Goal: Task Accomplishment & Management: Use online tool/utility

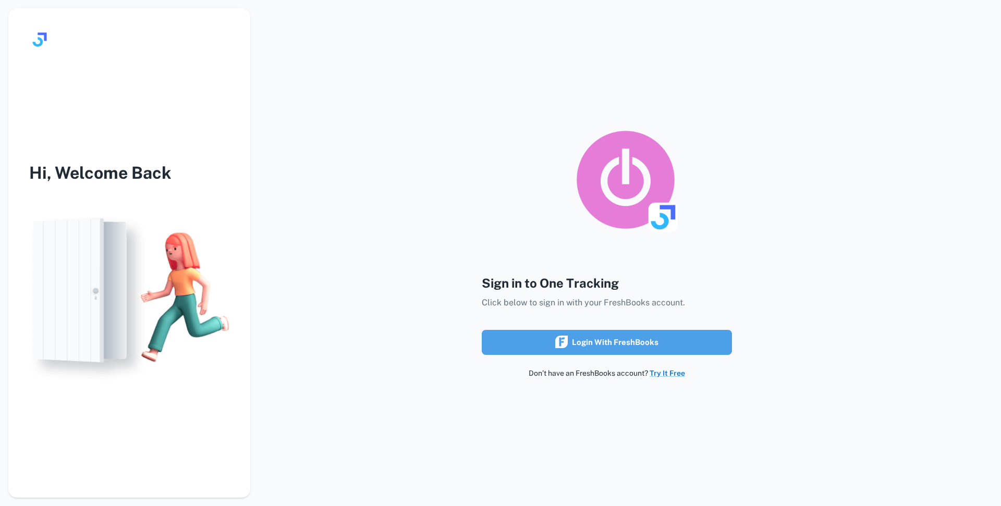
click at [584, 340] on div "Login with FreshBooks" at bounding box center [606, 343] width 103 height 14
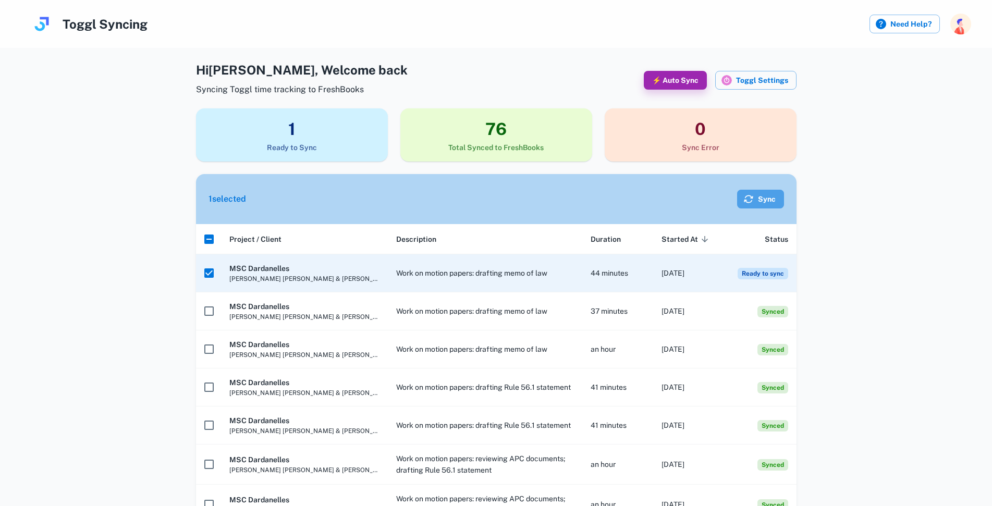
click at [755, 198] on button "Sync" at bounding box center [760, 199] width 47 height 19
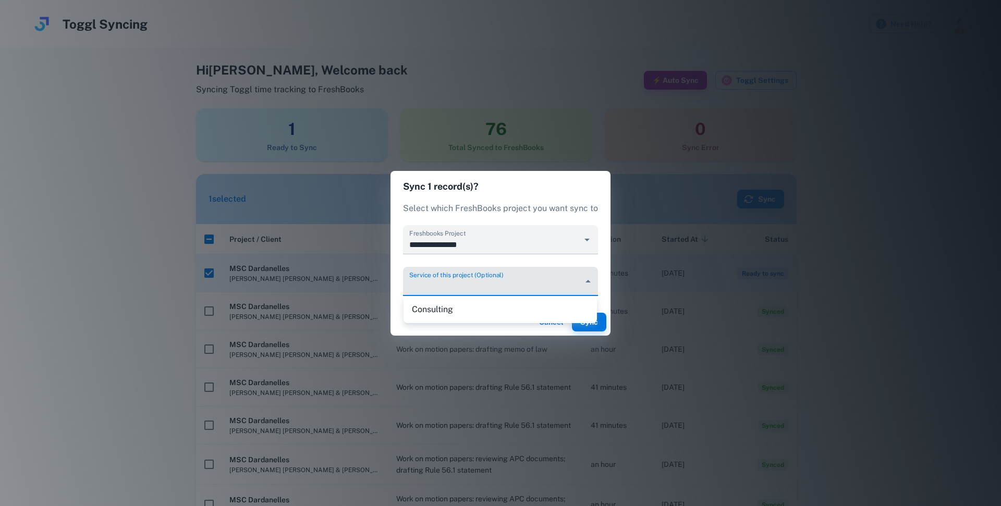
click at [588, 280] on body "Toggl Syncing Need Help? Hi [PERSON_NAME] , Welcome back Syncing Toggl time tra…" at bounding box center [500, 253] width 1001 height 506
click at [489, 316] on li "Consulting" at bounding box center [499, 309] width 193 height 19
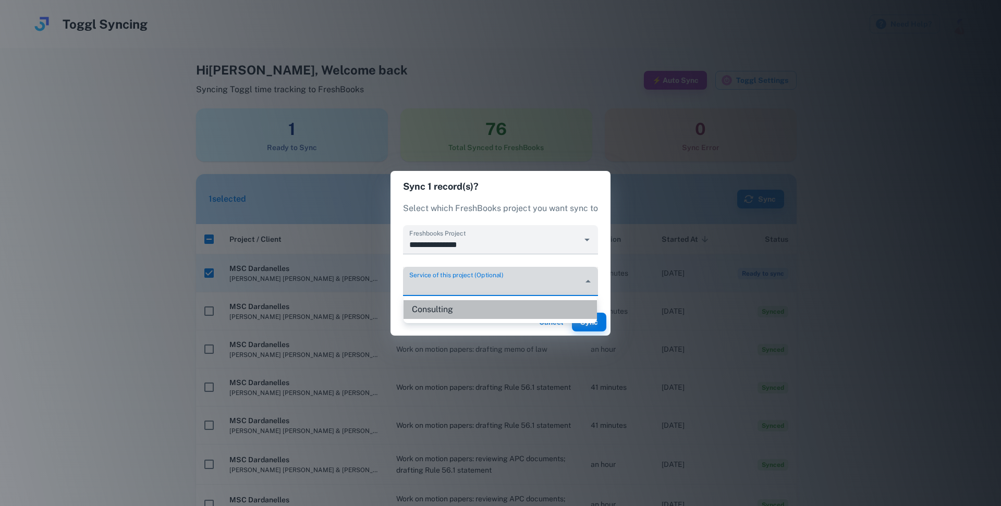
type input "********"
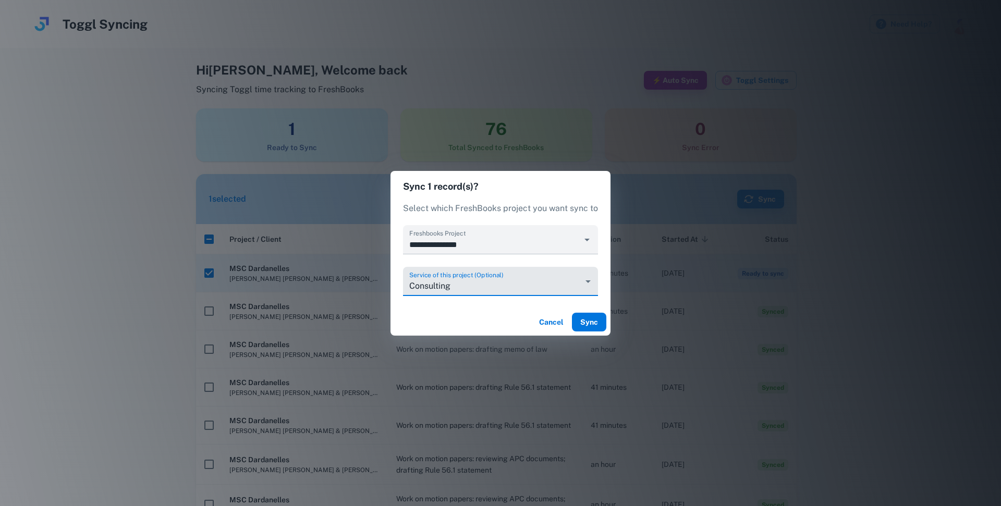
click at [588, 325] on button "Sync" at bounding box center [589, 322] width 34 height 19
